Goal: Information Seeking & Learning: Learn about a topic

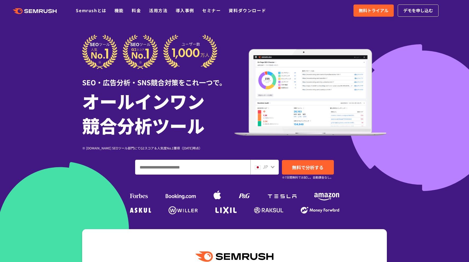
click at [174, 169] on input "ドメイン、キーワードまたはURLを入力してください" at bounding box center [192, 167] width 115 height 14
type input "**********"
click at [301, 171] on link "無料で分析する" at bounding box center [308, 167] width 52 height 15
